Goal: Information Seeking & Learning: Learn about a topic

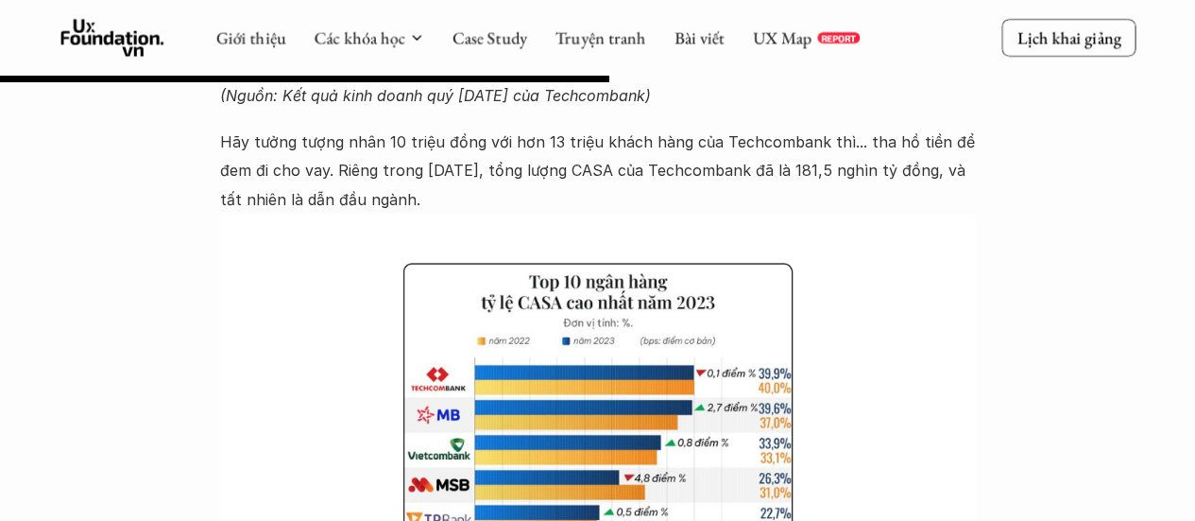
scroll to position [4891, 0]
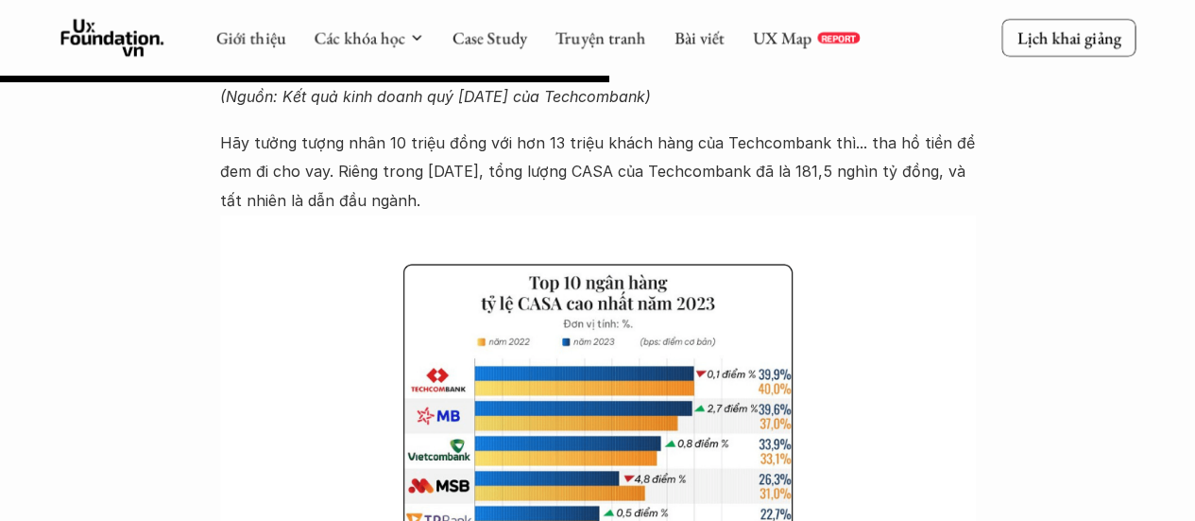
click at [644, 339] on img at bounding box center [598, 497] width 756 height 567
click at [595, 332] on img at bounding box center [598, 497] width 756 height 567
click at [784, 341] on img at bounding box center [598, 497] width 756 height 567
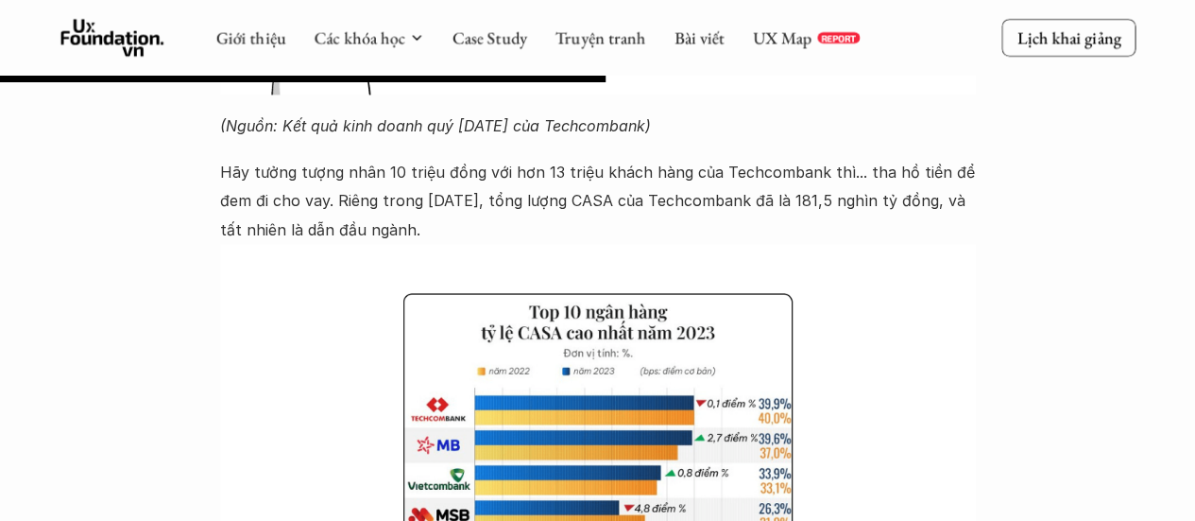
scroll to position [4861, 0]
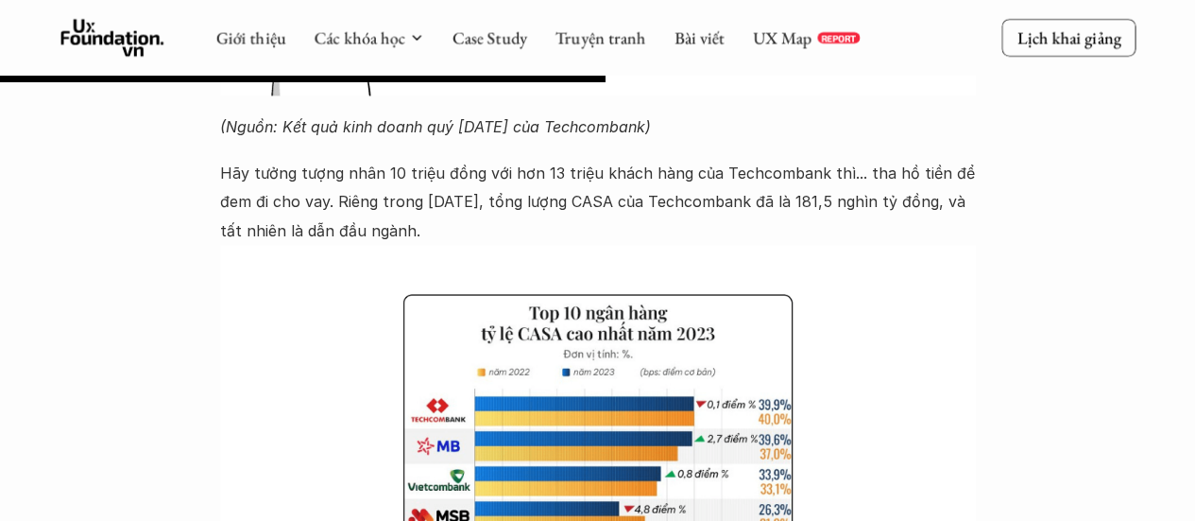
drag, startPoint x: 429, startPoint y: 206, endPoint x: 442, endPoint y: 231, distance: 28.7
click at [442, 231] on p "Hãy tưởng tượng nhân 10 triệu đồng với hơn 13 triệu khách hàng của Techcombank …" at bounding box center [598, 202] width 756 height 86
drag, startPoint x: 423, startPoint y: 197, endPoint x: 436, endPoint y: 231, distance: 36.5
click at [436, 231] on p "Hãy tưởng tượng nhân 10 triệu đồng với hơn 13 triệu khách hàng của Techcombank …" at bounding box center [598, 202] width 756 height 86
copy p "[DATE], tổng lượng CASA của [PERSON_NAME] đã là 181,5 nghìn tỷ đồng, và tất nhi…"
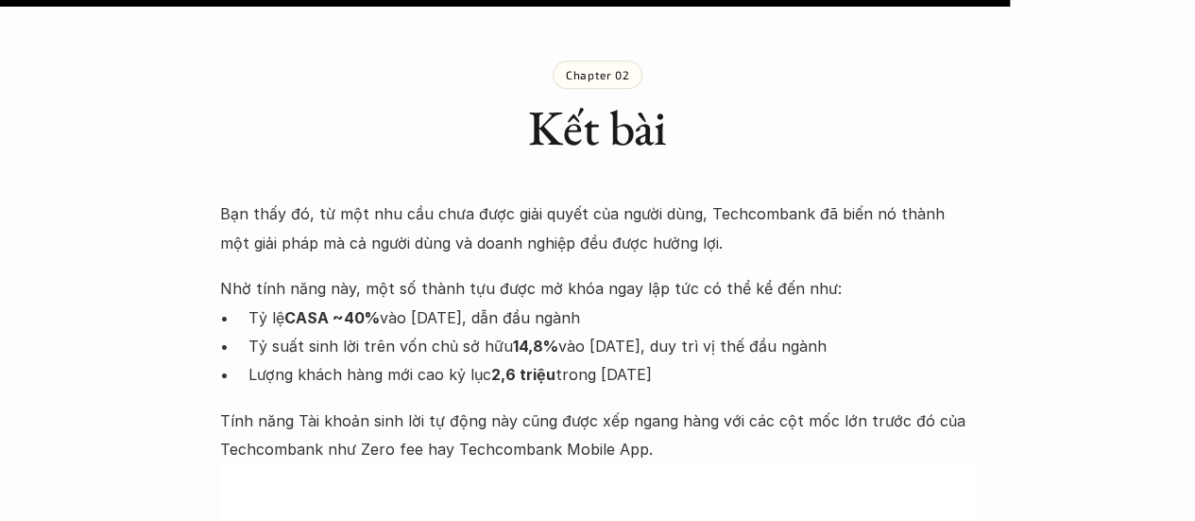
scroll to position [8112, 0]
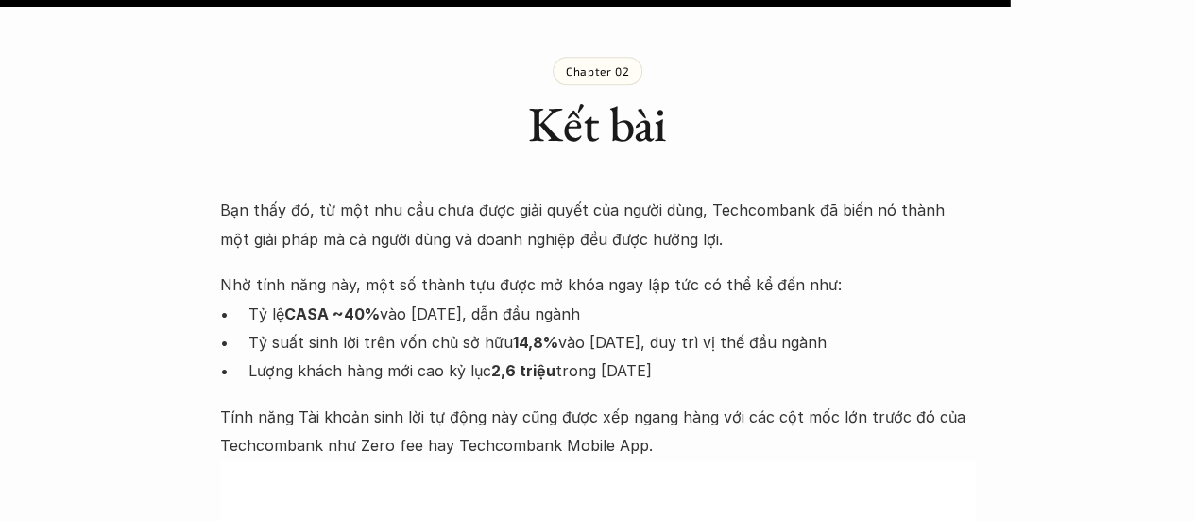
drag, startPoint x: 220, startPoint y: 256, endPoint x: 701, endPoint y: 337, distance: 487.7
copy div "Nhờ tính năng này, một số thành tựu được mở khóa ngay lập tức có thể kể đến như…"
